Goal: Information Seeking & Learning: Understand process/instructions

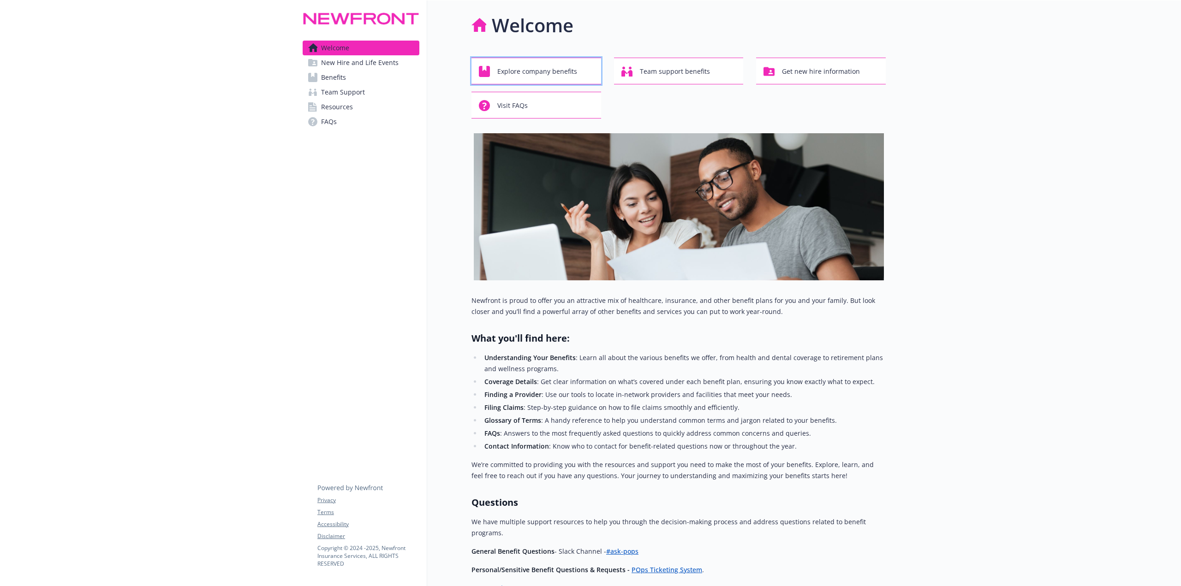
click at [544, 76] on span "Explore company benefits" at bounding box center [537, 72] width 80 height 18
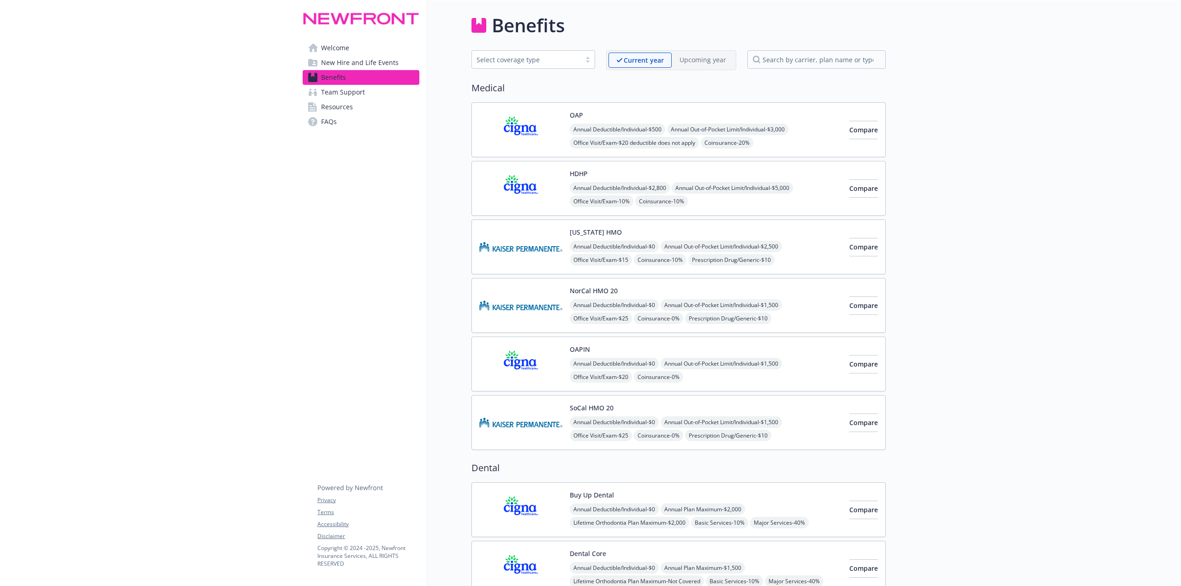
click at [345, 47] on span "Welcome" at bounding box center [335, 48] width 28 height 15
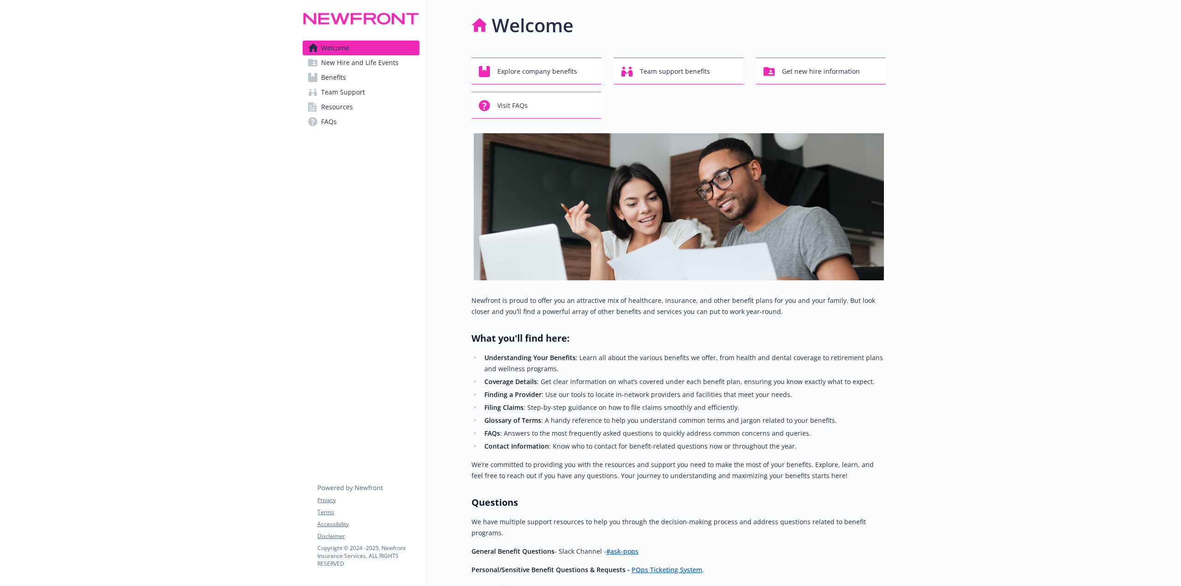
click at [349, 108] on span "Resources" at bounding box center [337, 107] width 32 height 15
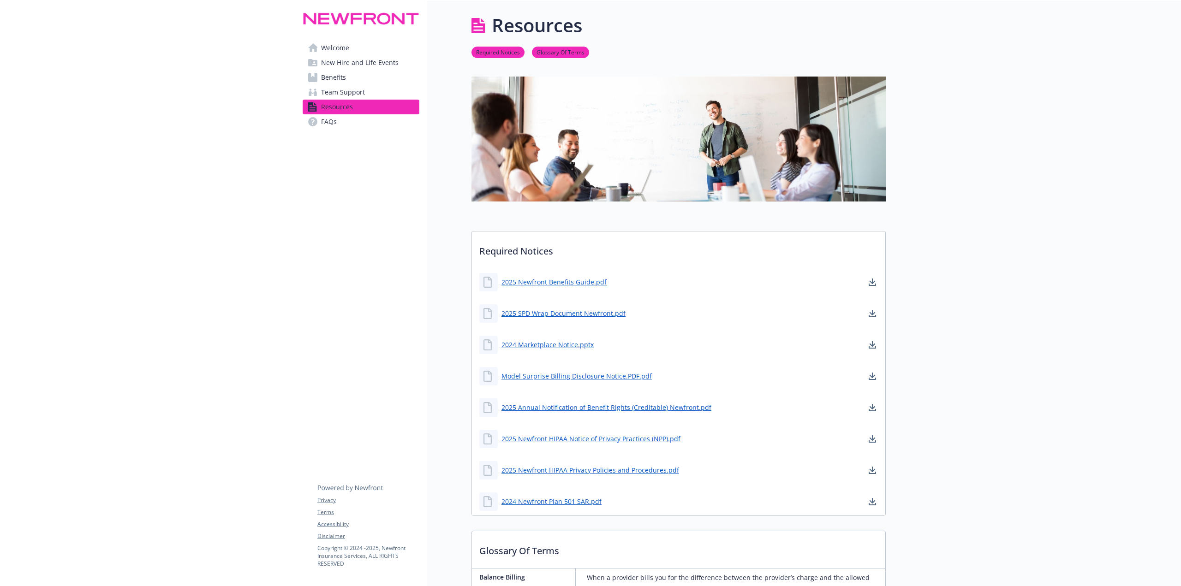
click at [346, 95] on span "Team Support" at bounding box center [343, 92] width 44 height 15
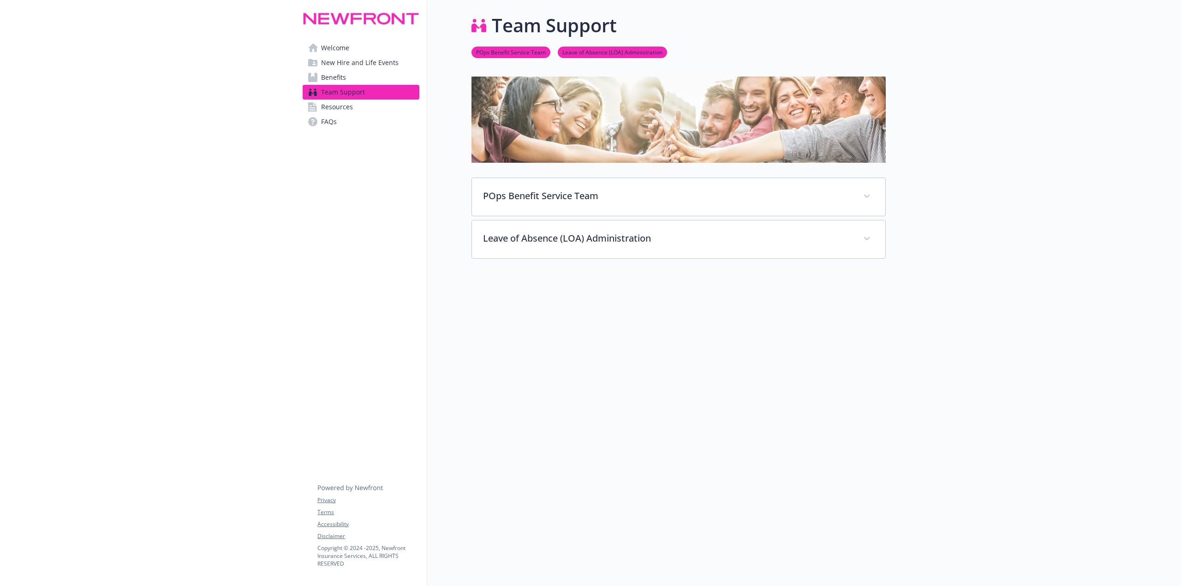
click at [335, 75] on span "Benefits" at bounding box center [333, 77] width 25 height 15
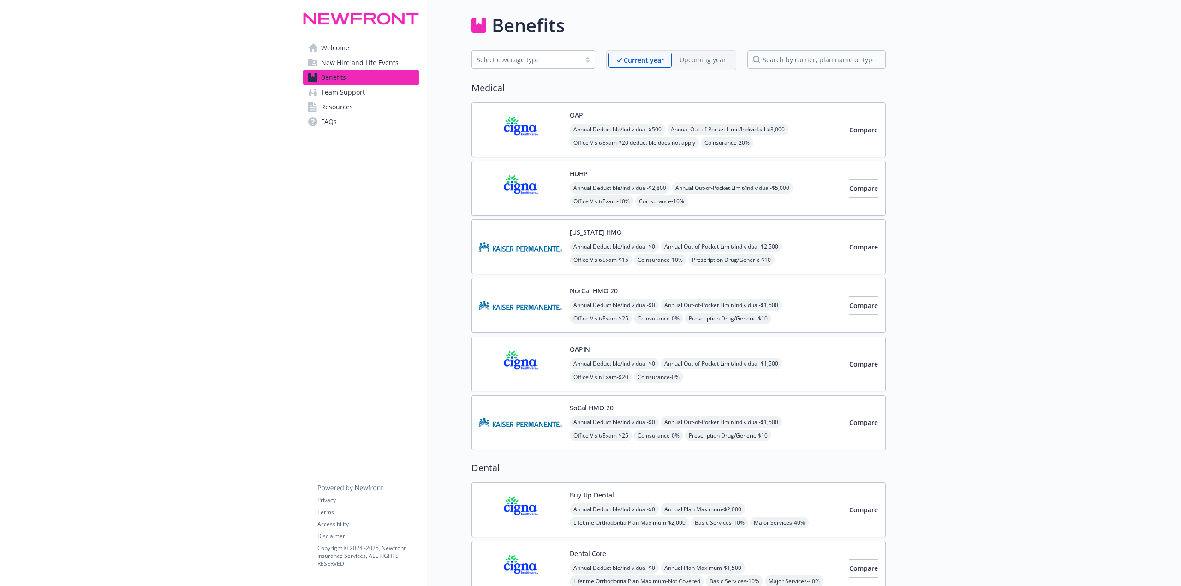
click at [344, 94] on span "Team Support" at bounding box center [343, 92] width 44 height 15
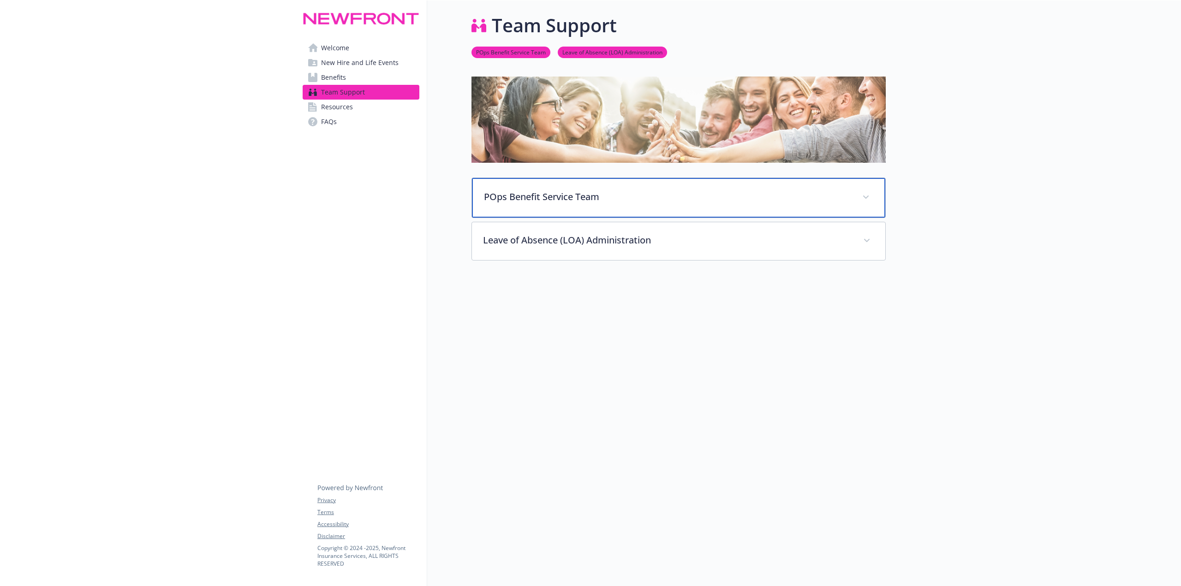
click at [609, 200] on p "POps Benefit Service Team" at bounding box center [667, 197] width 367 height 14
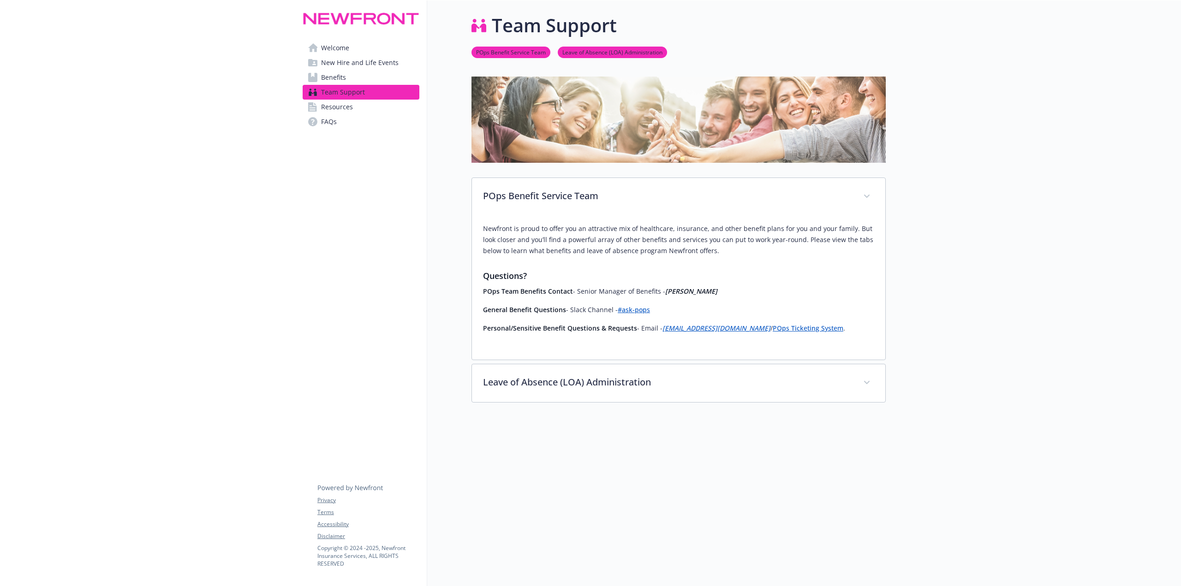
click at [342, 110] on span "Resources" at bounding box center [337, 107] width 32 height 15
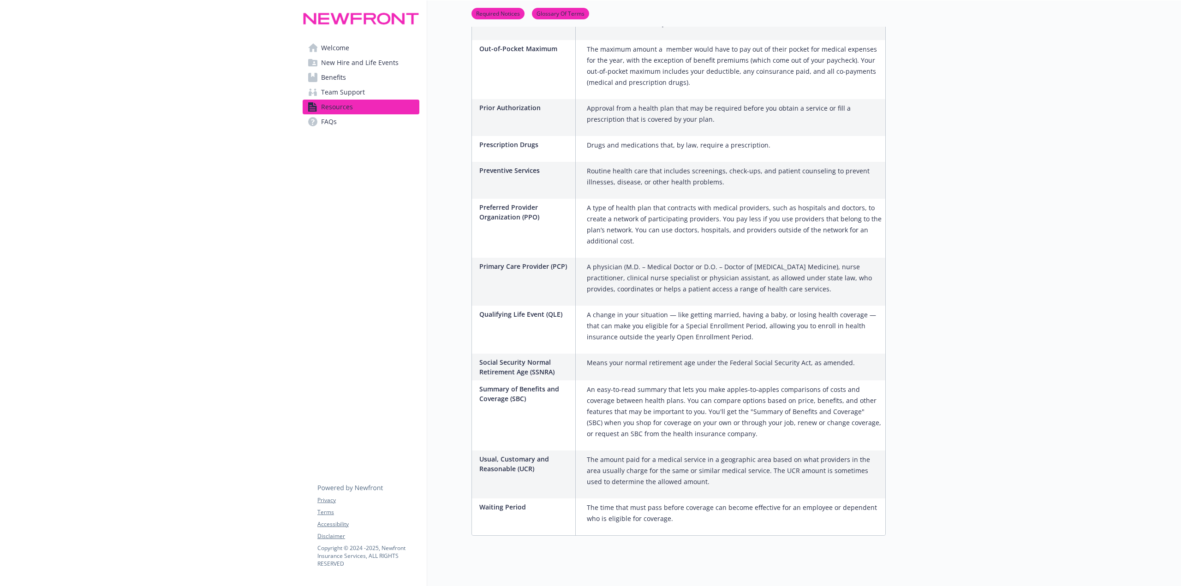
scroll to position [1371, 0]
click at [354, 61] on span "New Hire and Life Events" at bounding box center [359, 62] width 77 height 15
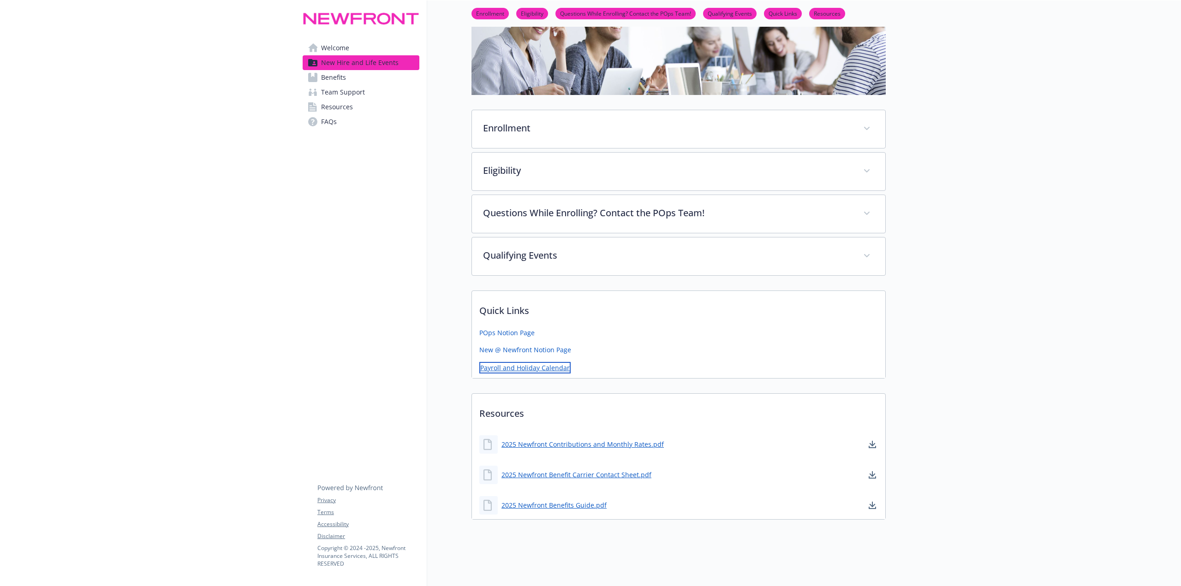
scroll to position [123, 0]
click at [544, 366] on link "Payroll and Holiday Calendar" at bounding box center [524, 368] width 91 height 12
